Goal: Information Seeking & Learning: Learn about a topic

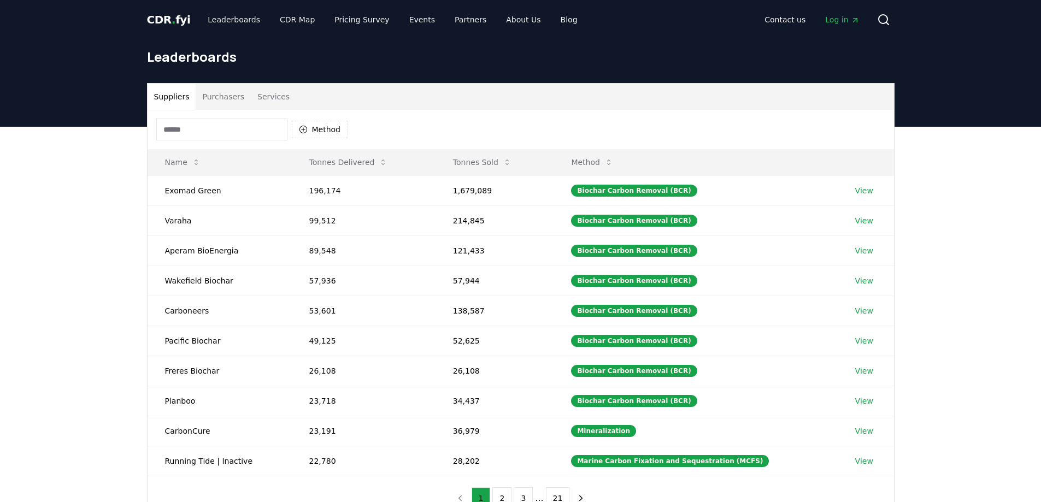
click at [848, 22] on span "Log in" at bounding box center [842, 19] width 34 height 11
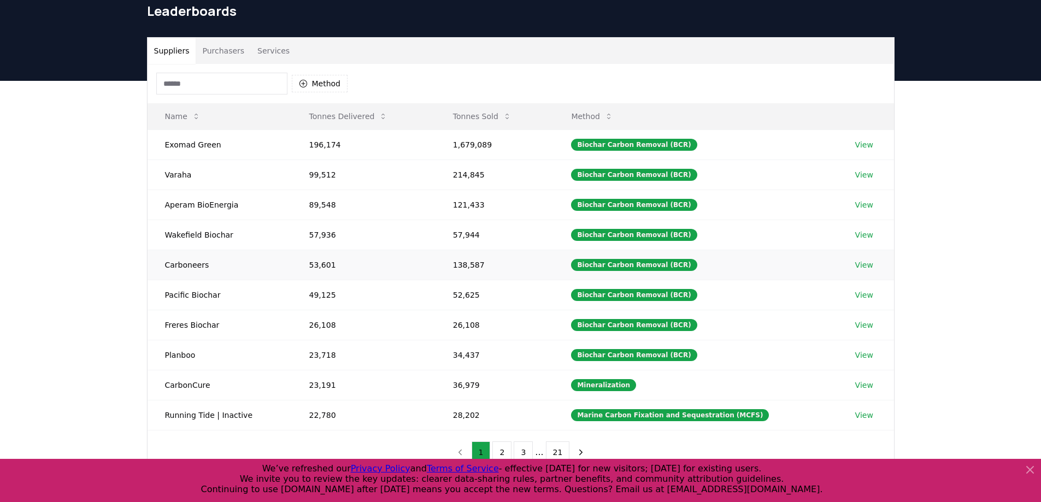
scroll to position [109, 0]
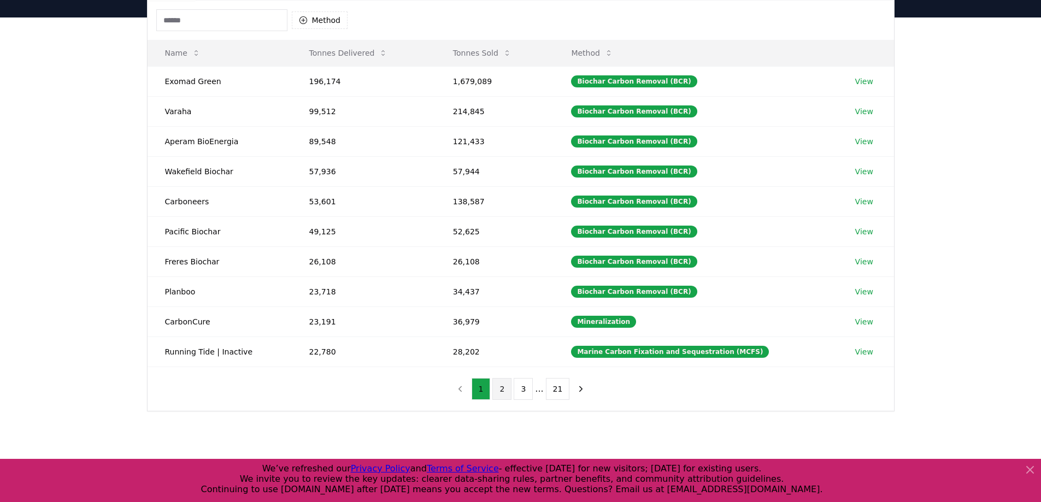
click at [503, 391] on button "2" at bounding box center [501, 389] width 19 height 22
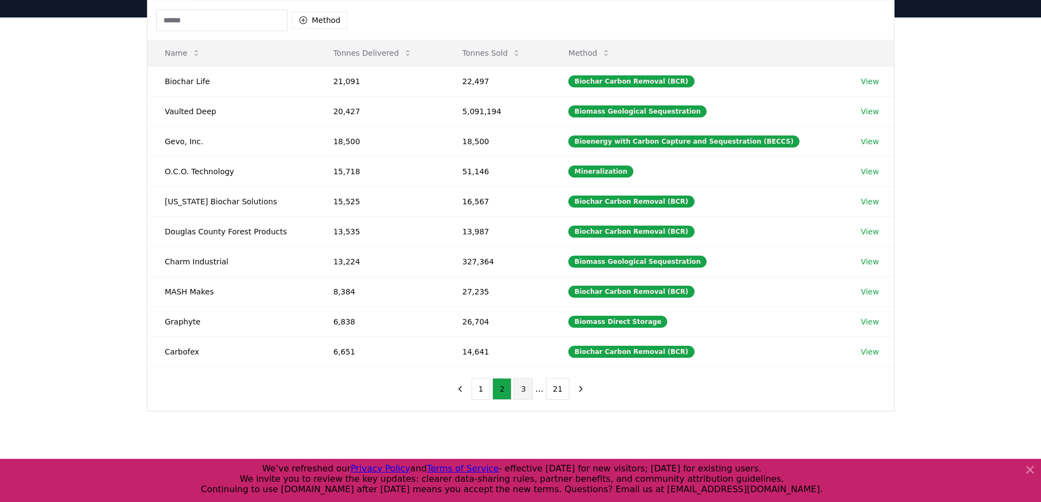
click at [522, 387] on button "3" at bounding box center [523, 389] width 19 height 22
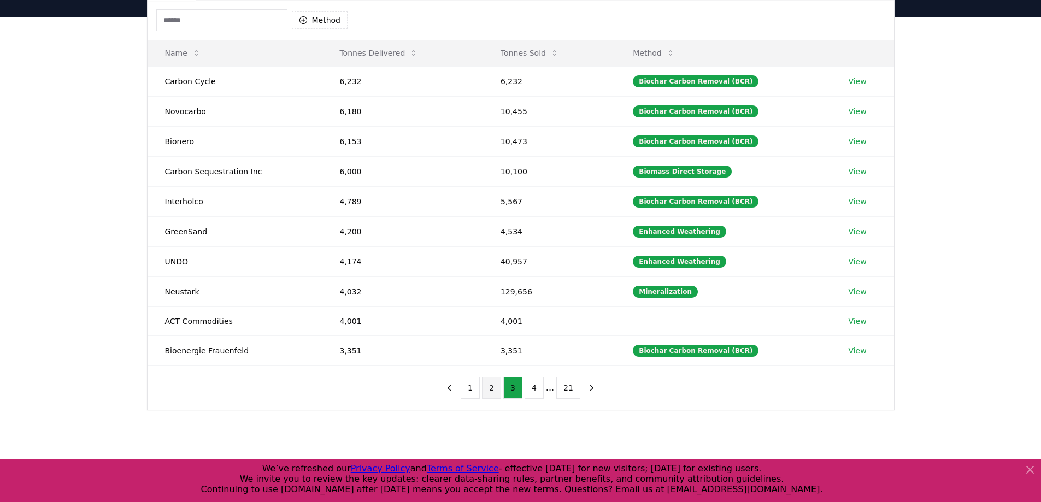
click at [492, 391] on button "2" at bounding box center [491, 388] width 19 height 22
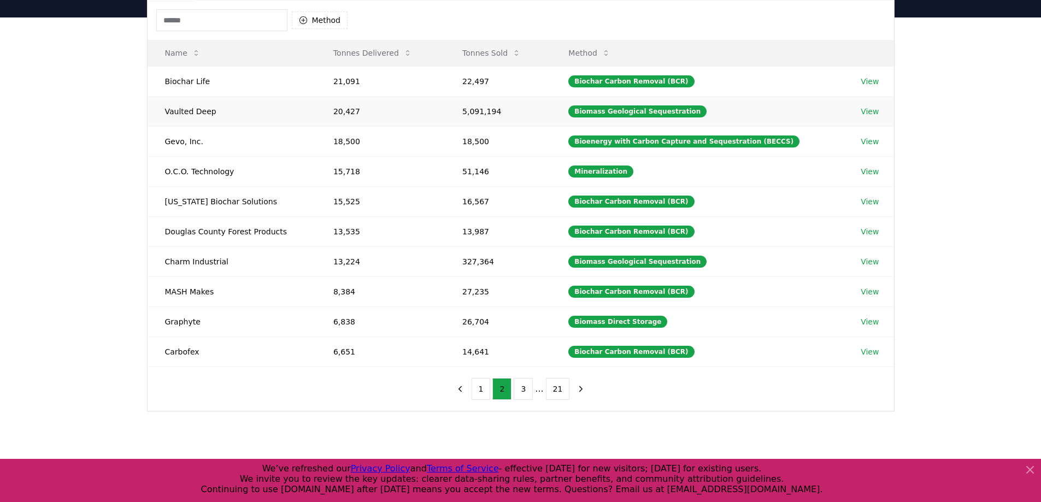
click at [870, 111] on link "View" at bounding box center [870, 111] width 18 height 11
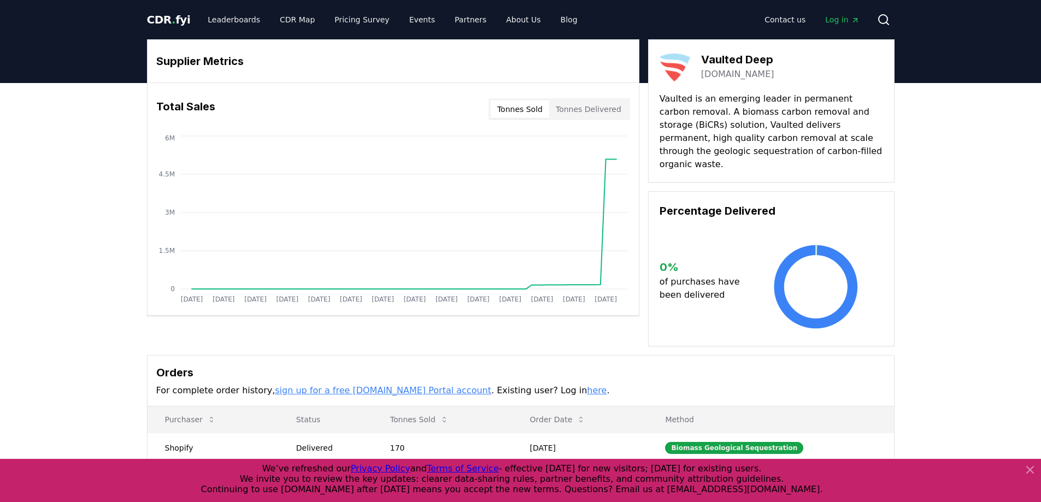
click at [528, 112] on button "Tonnes Sold" at bounding box center [520, 109] width 58 height 17
click at [543, 104] on button "Tonnes Sold" at bounding box center [520, 109] width 58 height 17
click at [560, 109] on button "Tonnes Delivered" at bounding box center [588, 109] width 79 height 17
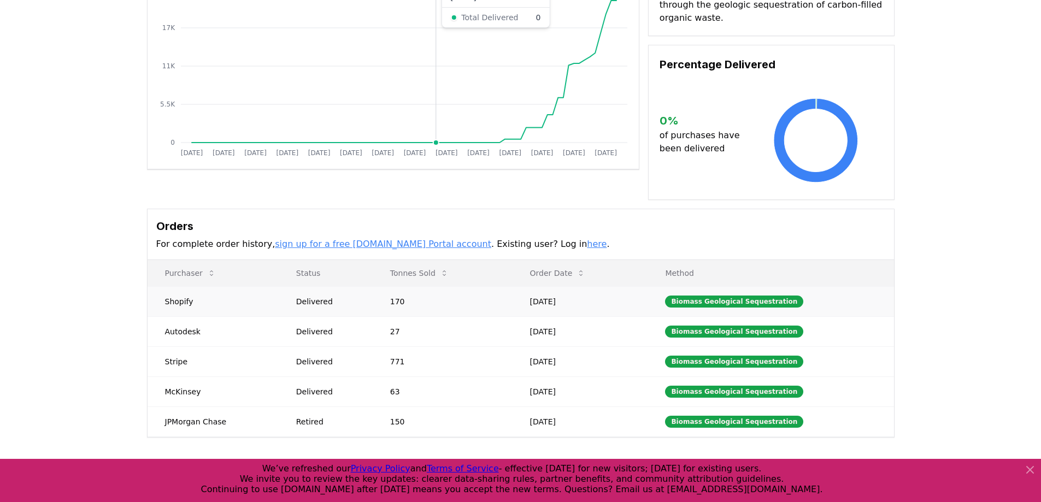
scroll to position [287, 0]
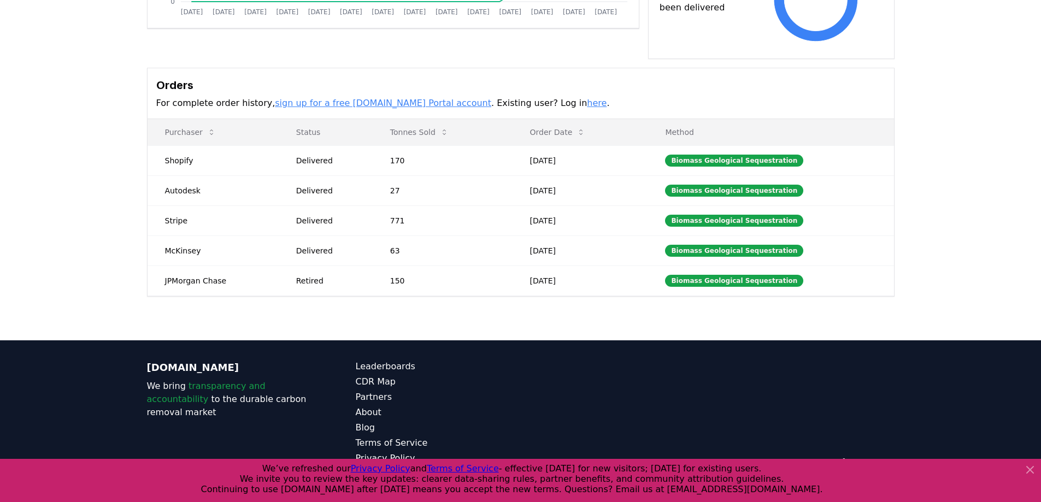
click at [587, 98] on link "here" at bounding box center [597, 103] width 20 height 10
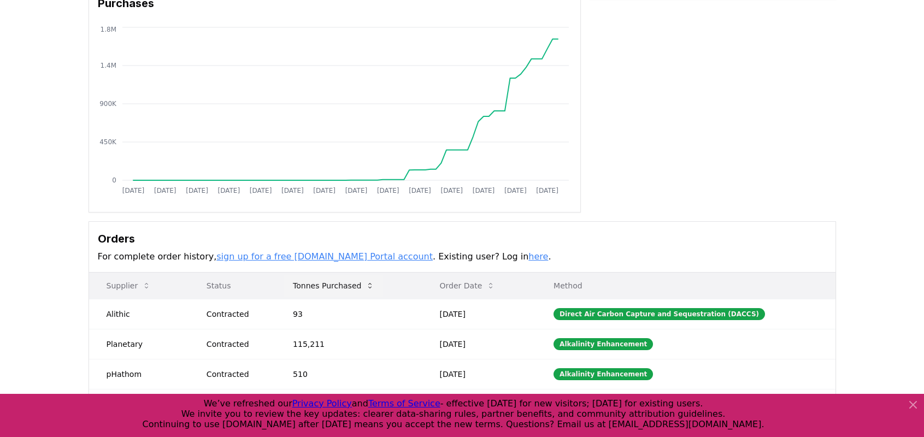
scroll to position [273, 0]
